Goal: Task Accomplishment & Management: Complete application form

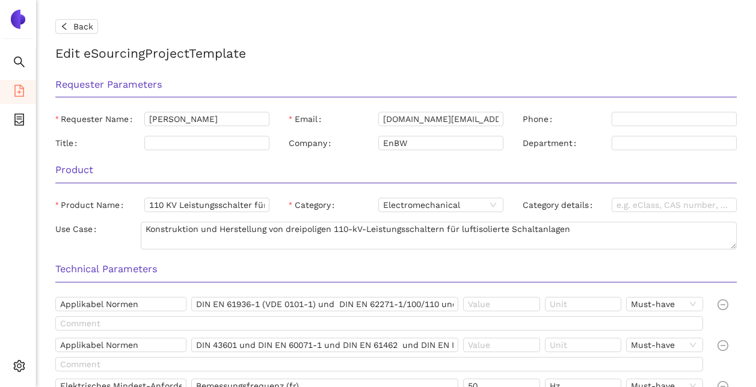
scroll to position [1105, 0]
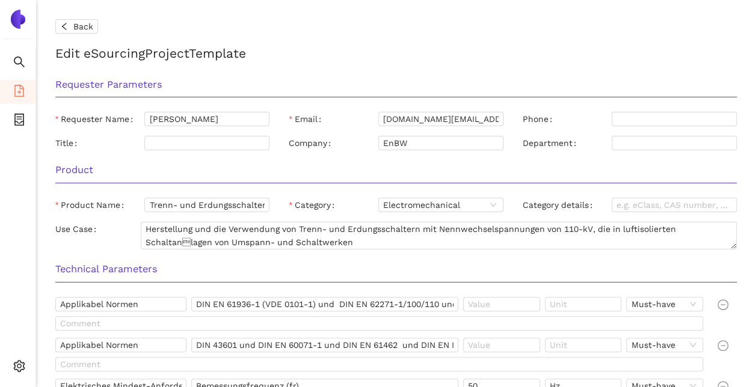
click at [639, 257] on div "Technical Parameters" at bounding box center [396, 273] width 701 height 38
